Goal: Transaction & Acquisition: Purchase product/service

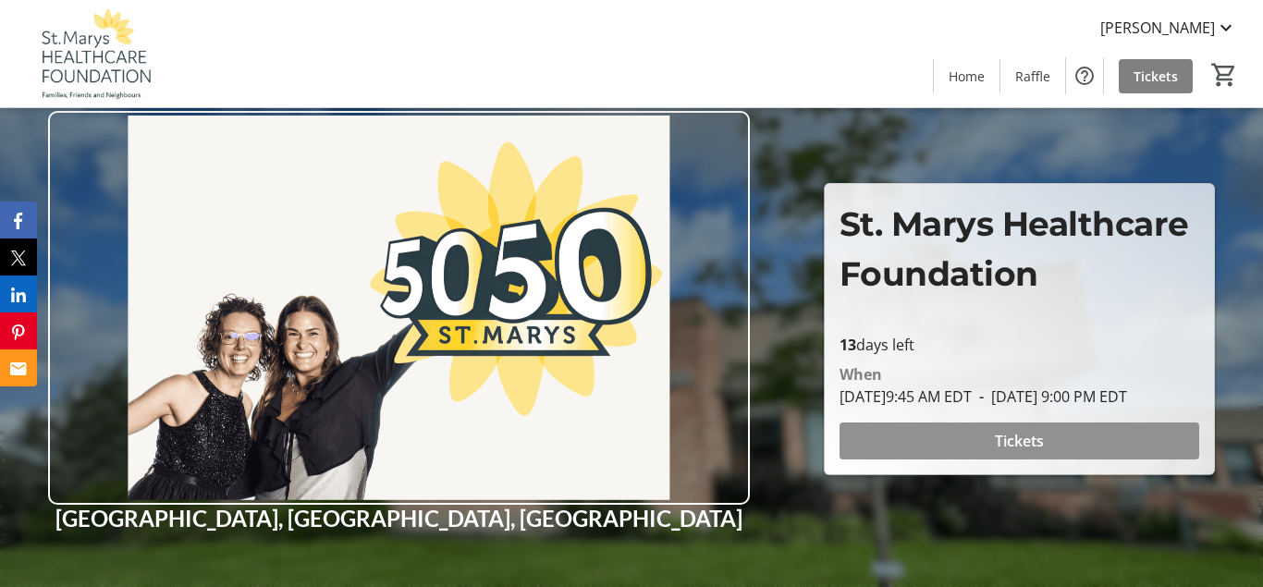
click at [1026, 449] on span "Tickets" at bounding box center [1019, 441] width 49 height 22
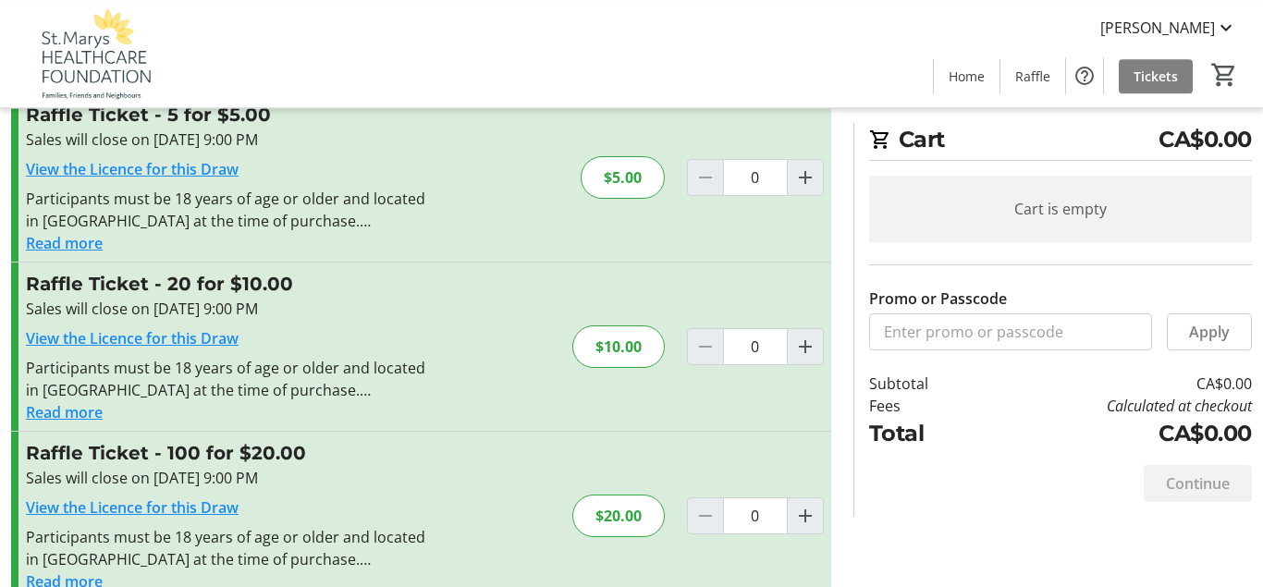
scroll to position [94, 0]
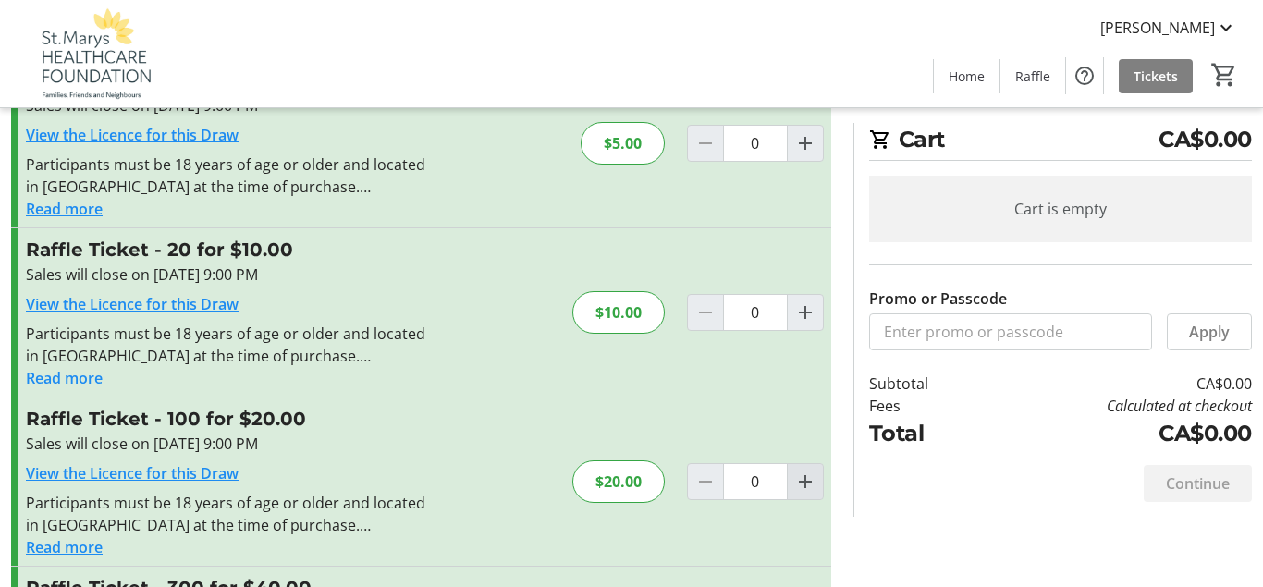
click at [805, 485] on mat-icon "Increment by one" at bounding box center [805, 482] width 22 height 22
type input "1"
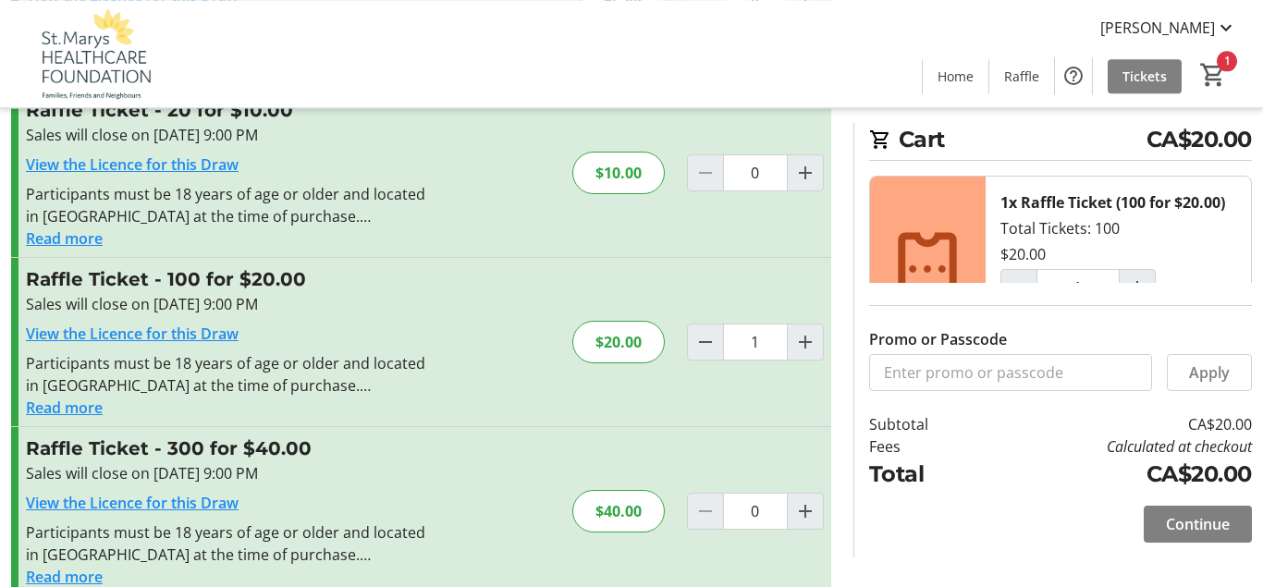
scroll to position [264, 0]
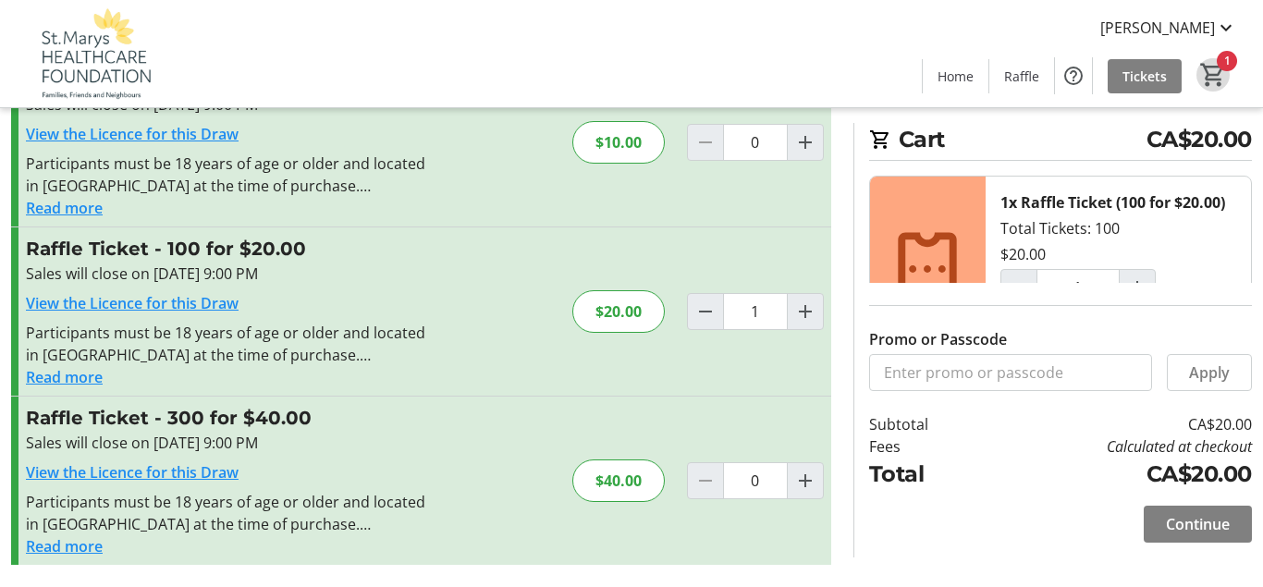
click at [1210, 79] on mat-icon "1" at bounding box center [1213, 75] width 28 height 28
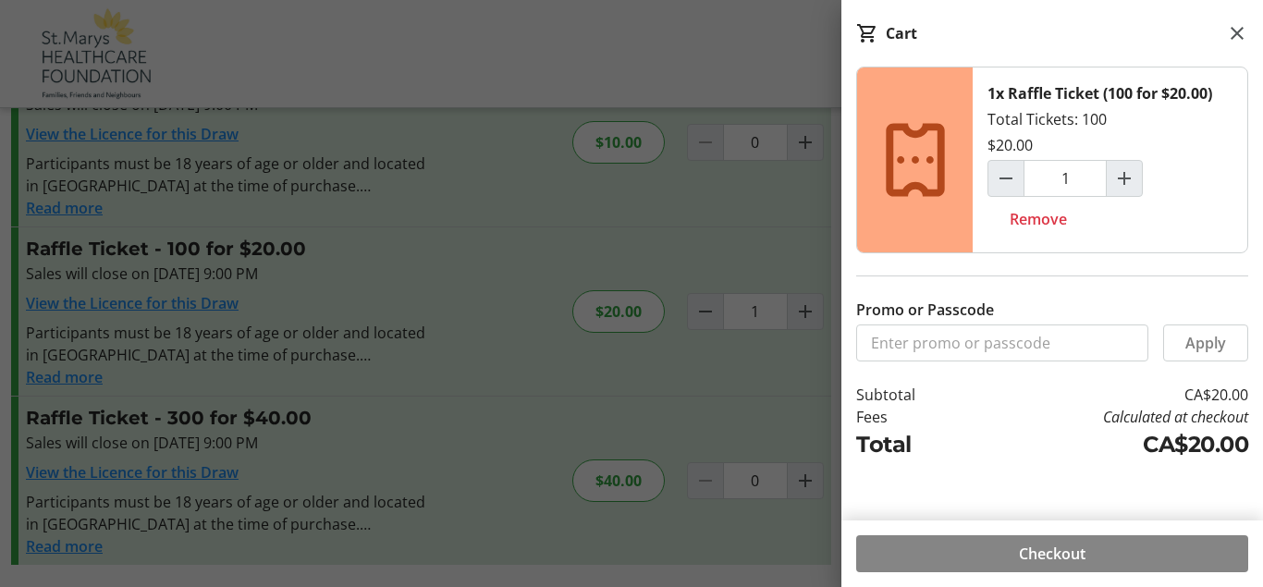
click at [1051, 561] on span "Checkout" at bounding box center [1052, 554] width 67 height 22
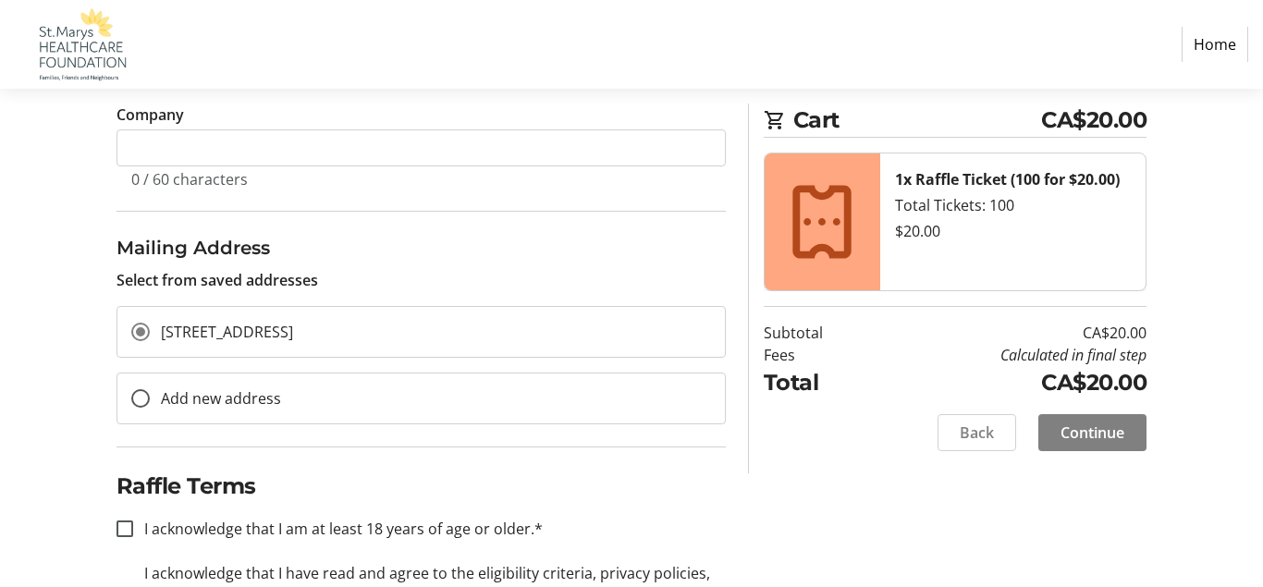
scroll to position [558, 0]
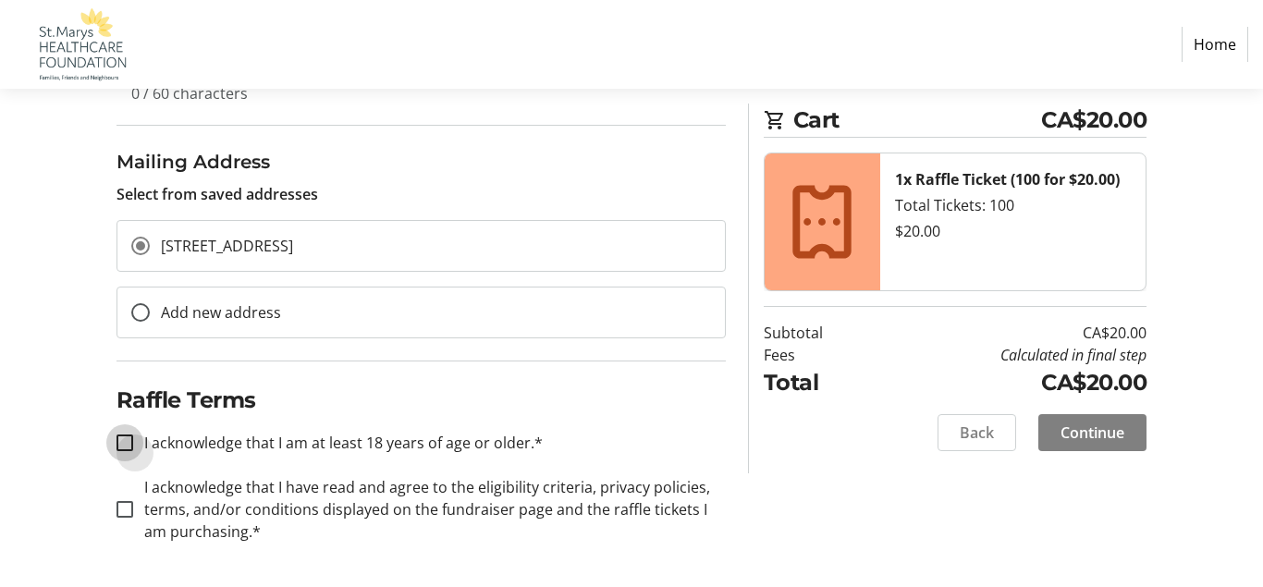
click at [123, 440] on input "I acknowledge that I am at least 18 years of age or older.*" at bounding box center [125, 443] width 17 height 17
checkbox input "true"
click at [124, 507] on input "I acknowledge that I have read and agree to the eligibility criteria, privacy p…" at bounding box center [125, 509] width 17 height 17
checkbox input "true"
drag, startPoint x: 1084, startPoint y: 433, endPoint x: 1073, endPoint y: 433, distance: 10.2
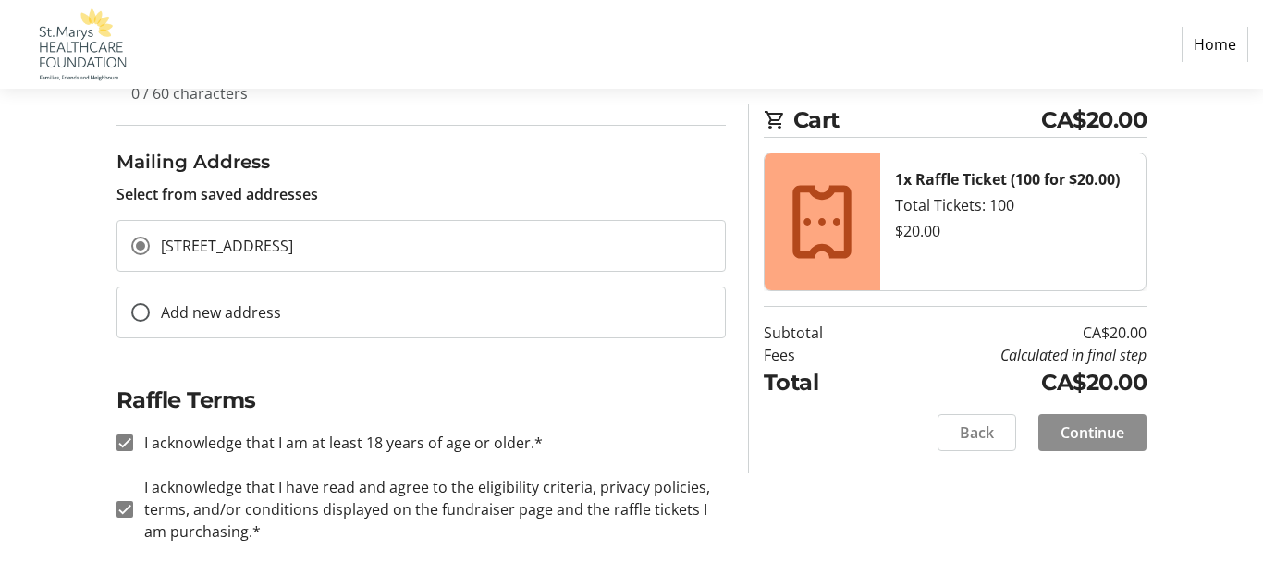
click at [1083, 433] on span "Continue" at bounding box center [1093, 433] width 64 height 22
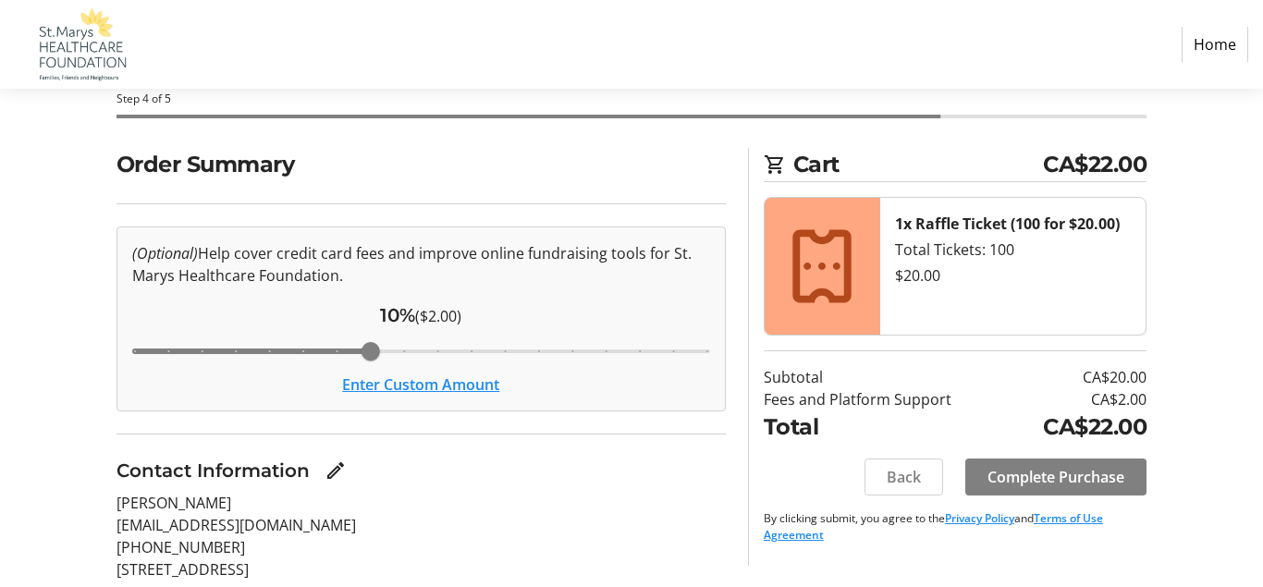
scroll to position [189, 0]
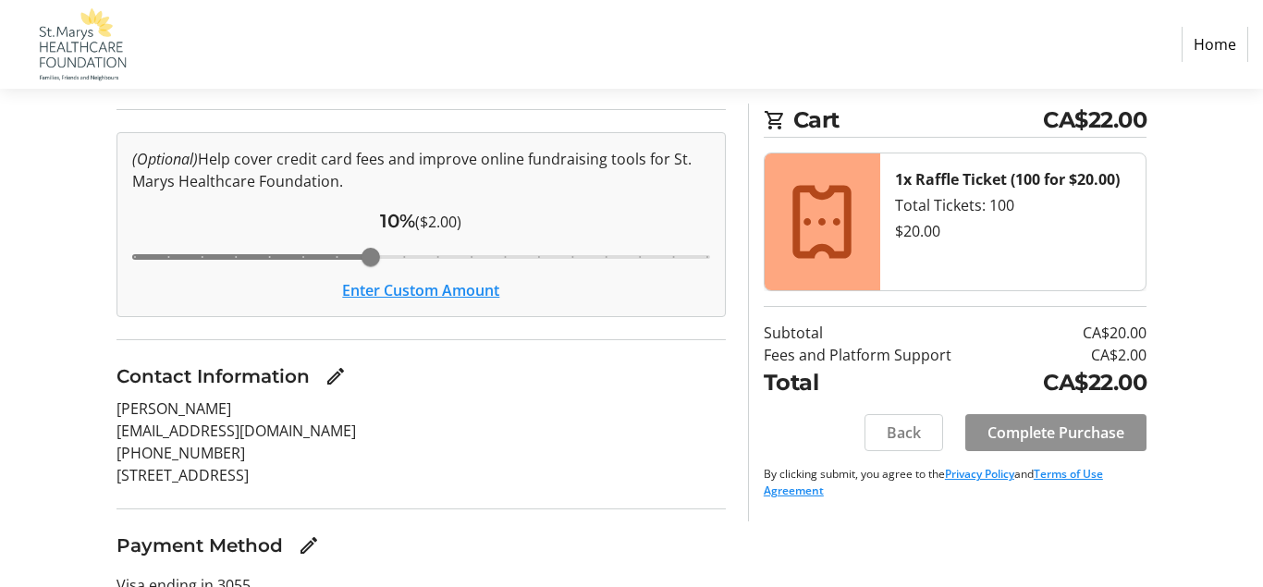
click at [1013, 426] on span "Complete Purchase" at bounding box center [1056, 433] width 137 height 22
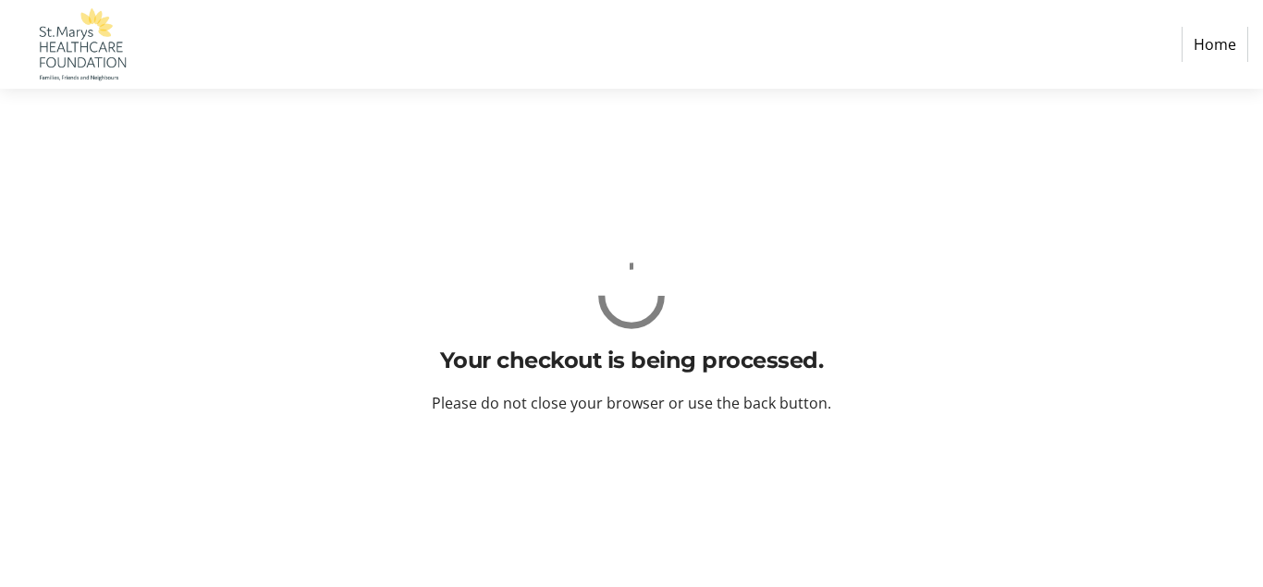
scroll to position [0, 0]
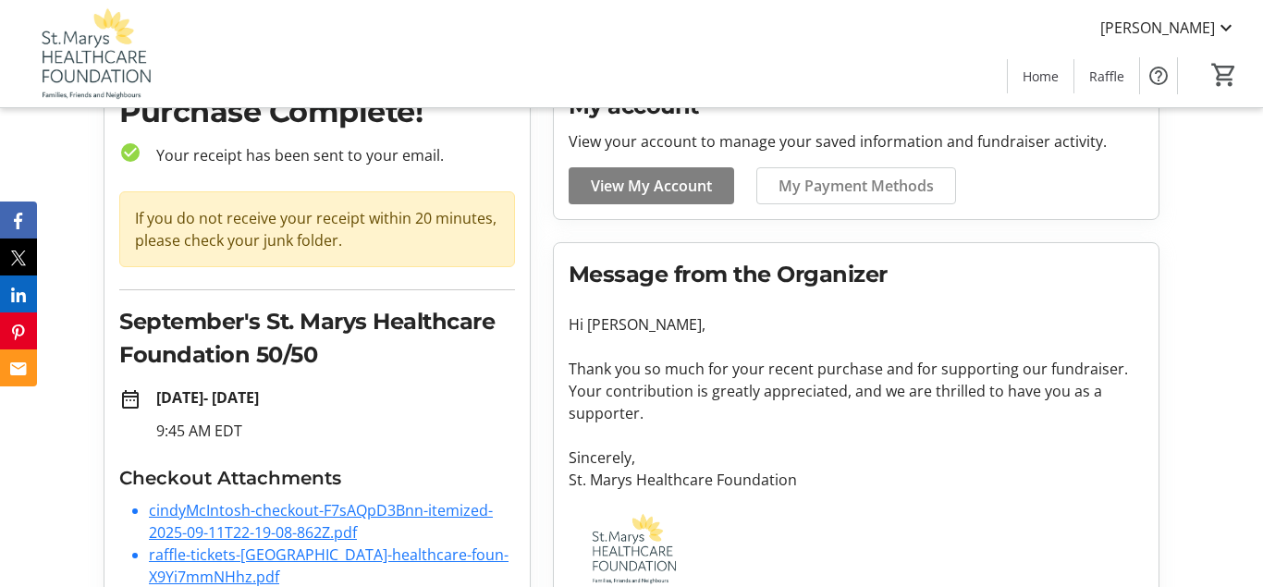
scroll to position [141, 0]
